Goal: Task Accomplishment & Management: Use online tool/utility

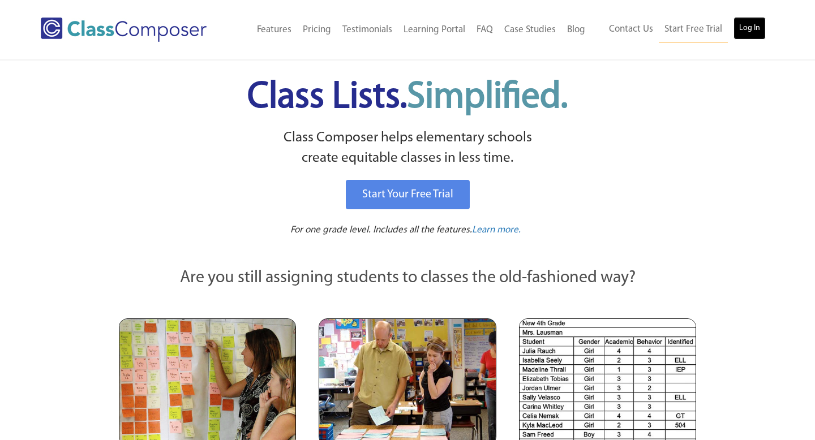
click at [748, 29] on link "Log In" at bounding box center [749, 28] width 32 height 23
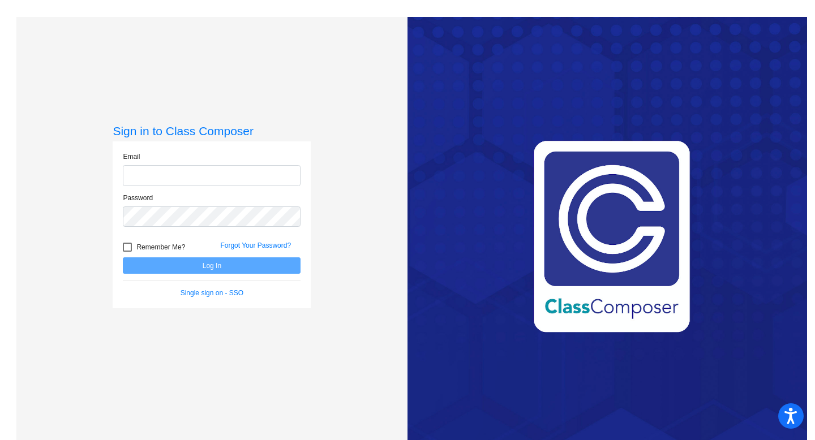
type input "[EMAIL_ADDRESS][DOMAIN_NAME]"
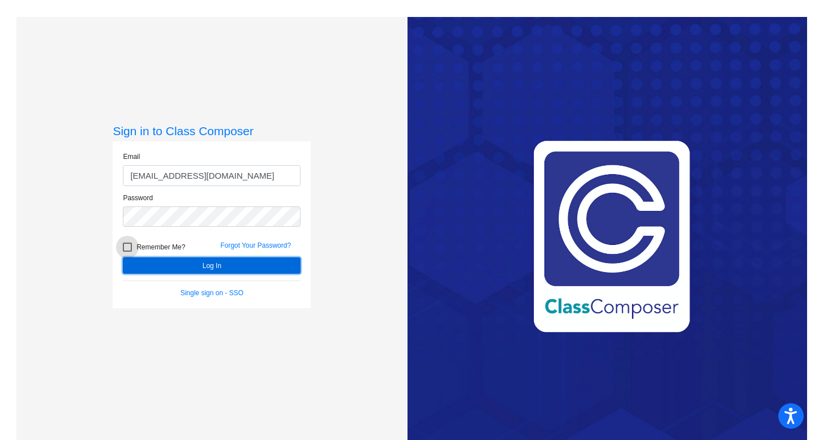
click at [208, 260] on button "Log In" at bounding box center [212, 265] width 178 height 16
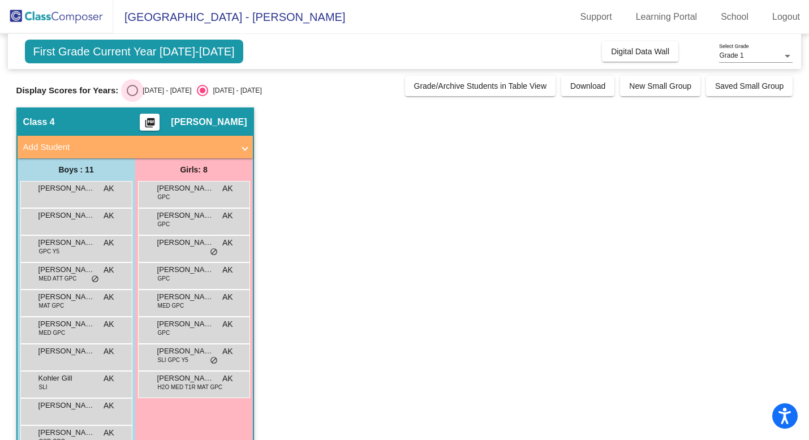
click at [134, 92] on div "Select an option" at bounding box center [132, 90] width 11 height 11
click at [132, 96] on input "[DATE] - [DATE]" at bounding box center [132, 96] width 1 height 1
radio input "true"
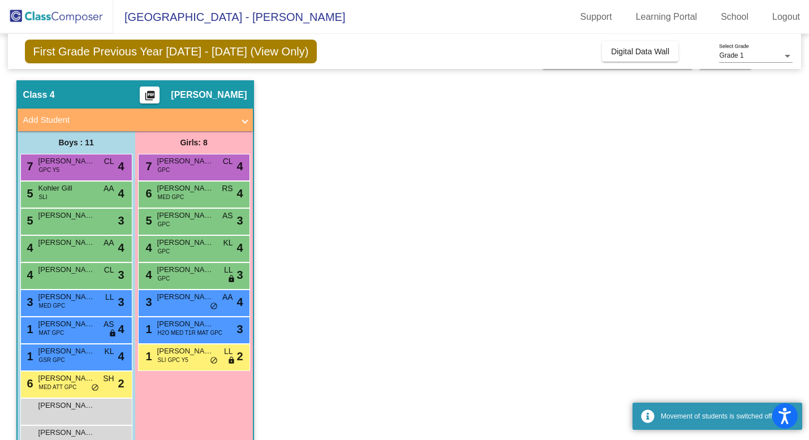
scroll to position [58, 0]
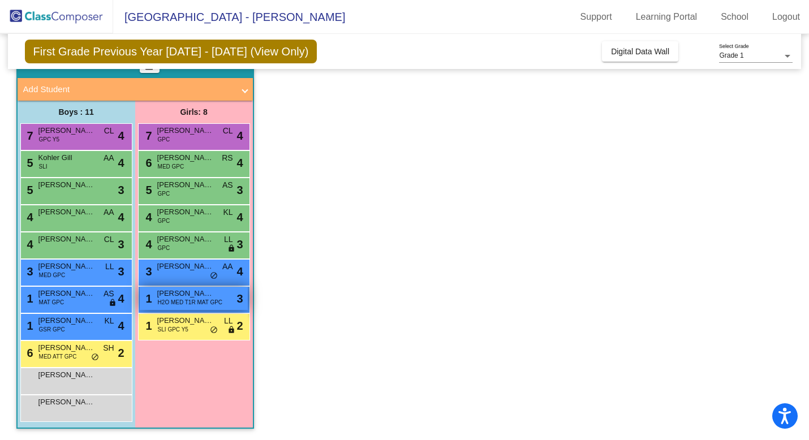
click at [184, 300] on span "H2O MED T1R MAT GPC" at bounding box center [190, 302] width 65 height 8
